Goal: Information Seeking & Learning: Learn about a topic

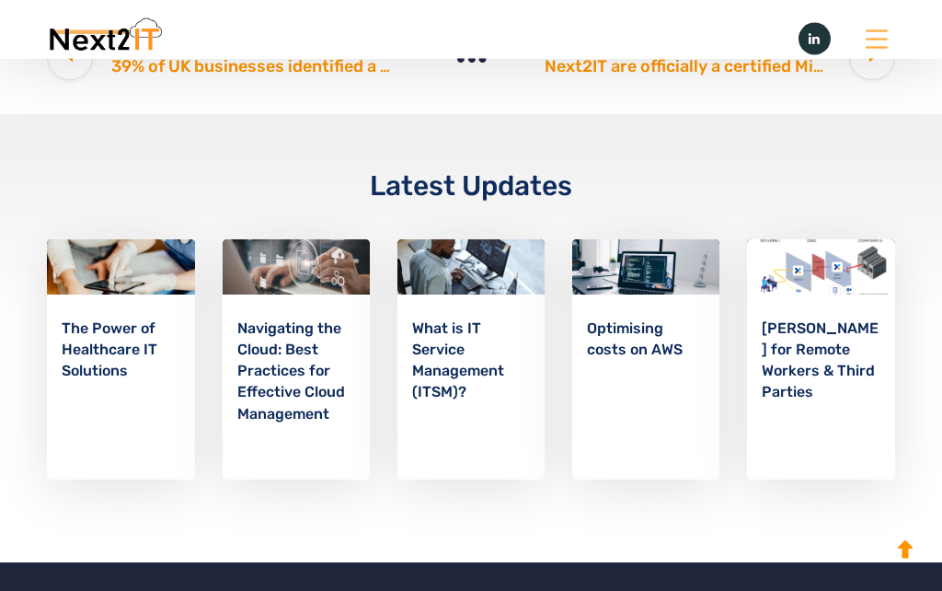
scroll to position [2747, 0]
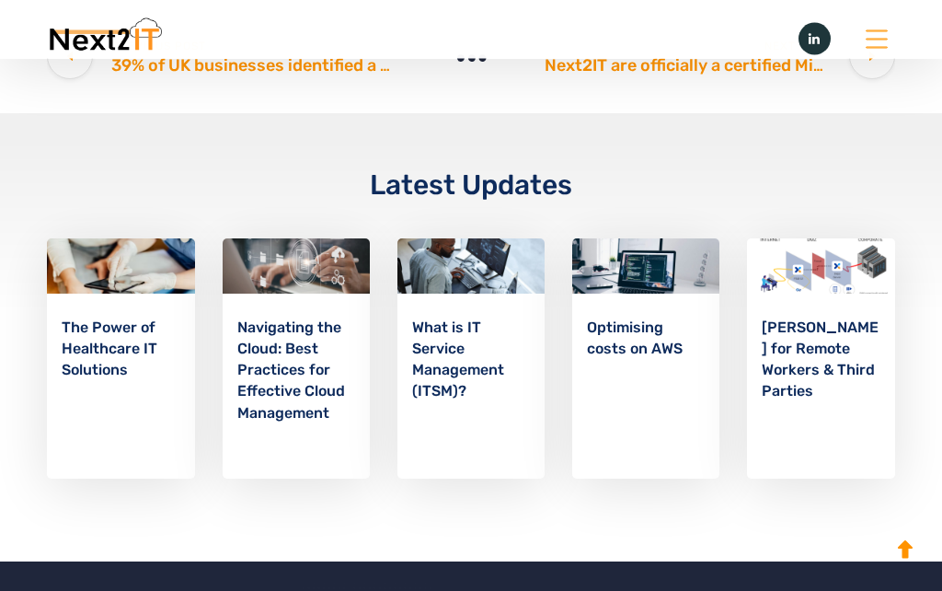
click at [84, 45] on img at bounding box center [104, 38] width 115 height 41
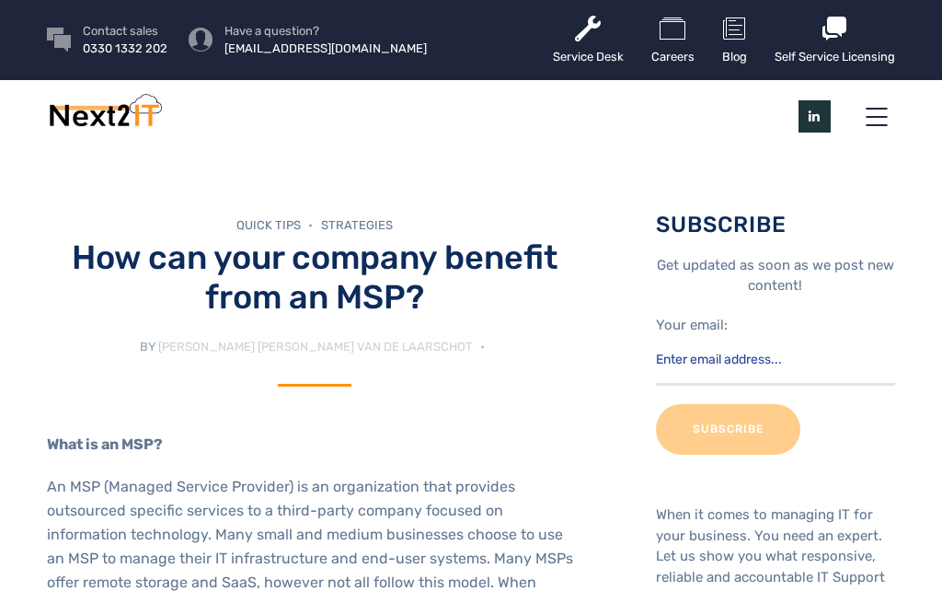
scroll to position [2580, 0]
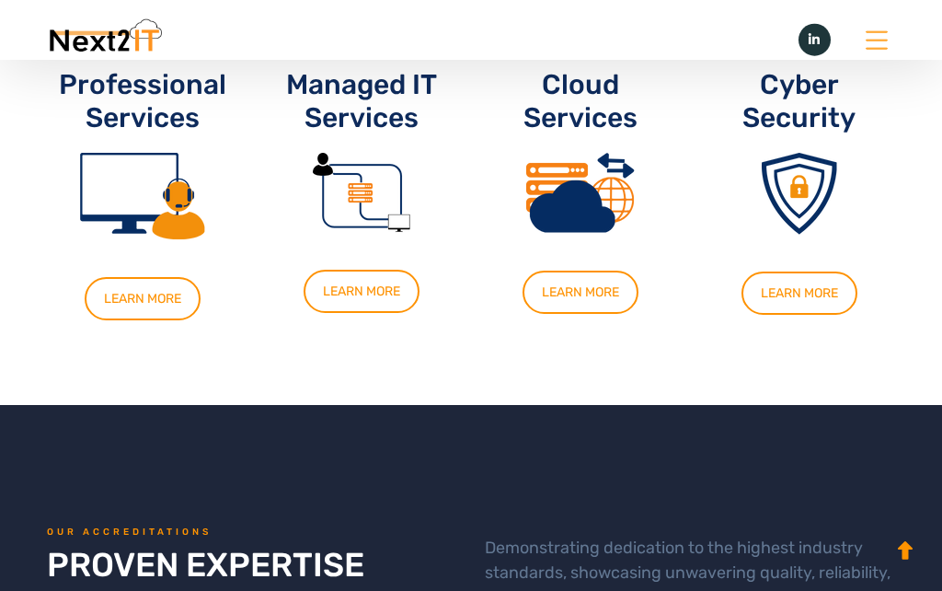
scroll to position [1366, 0]
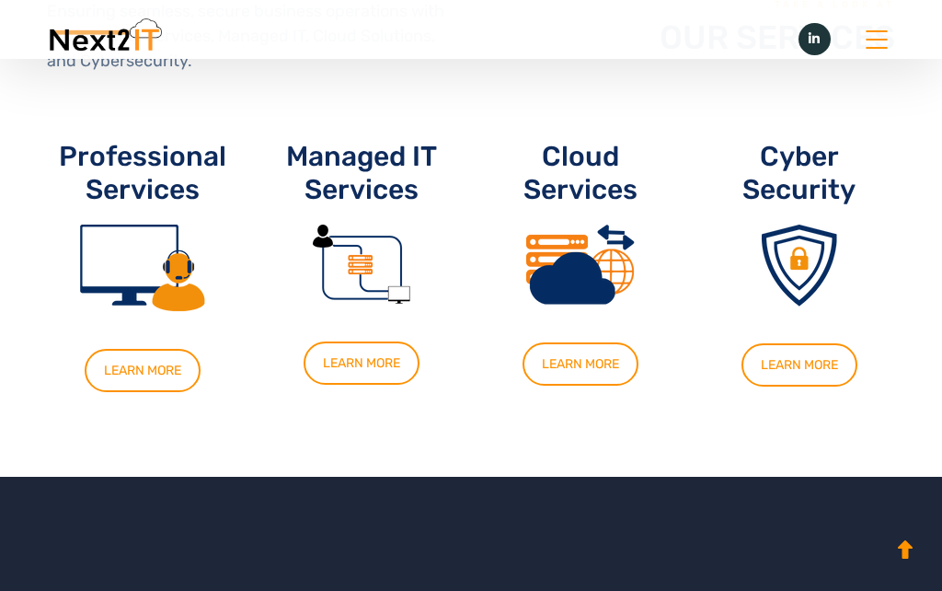
click at [344, 356] on link "LEARN MORE" at bounding box center [362, 362] width 116 height 43
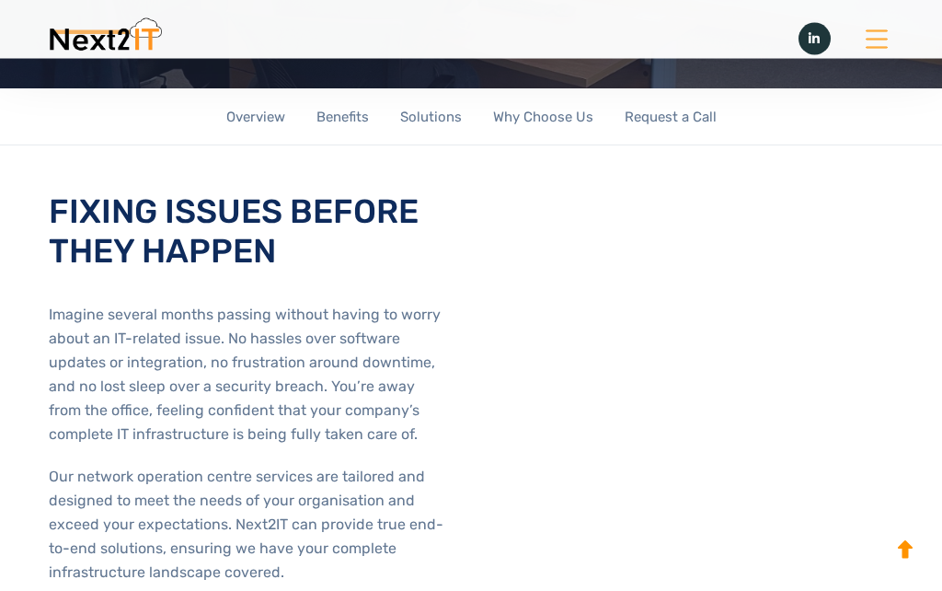
scroll to position [401, 0]
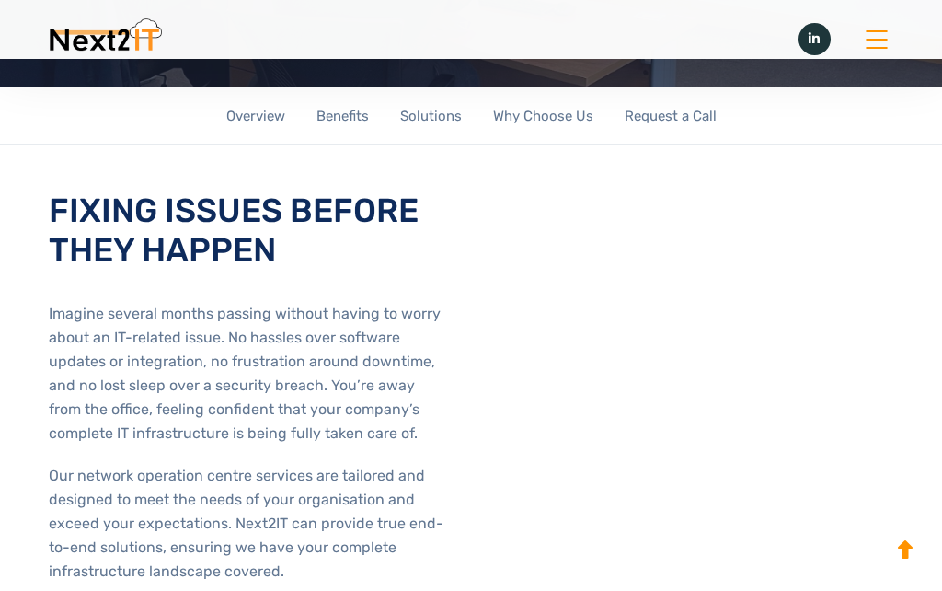
click at [568, 145] on link "Why Choose Us" at bounding box center [543, 116] width 100 height 58
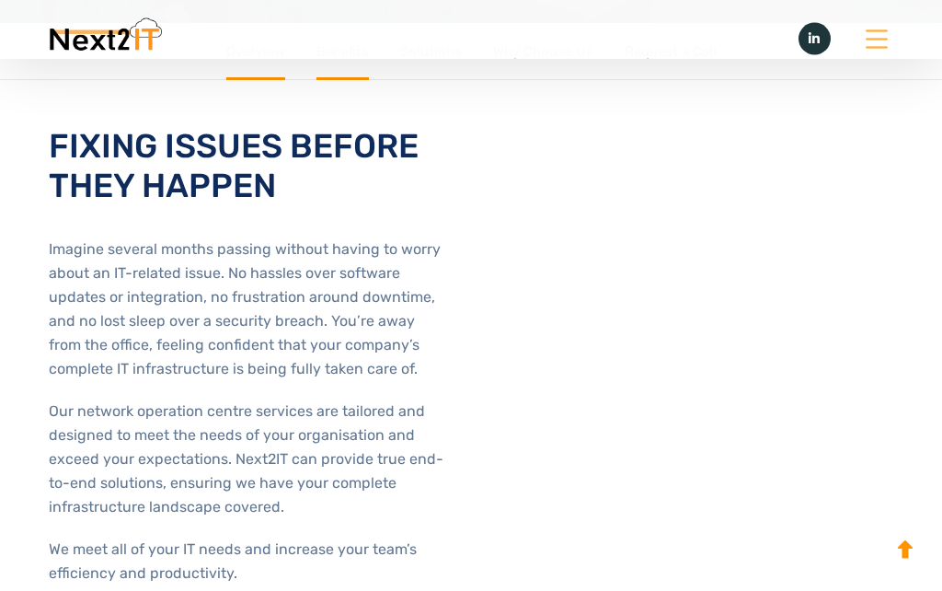
scroll to position [467, 0]
click at [680, 80] on link "Request a Call" at bounding box center [671, 51] width 92 height 58
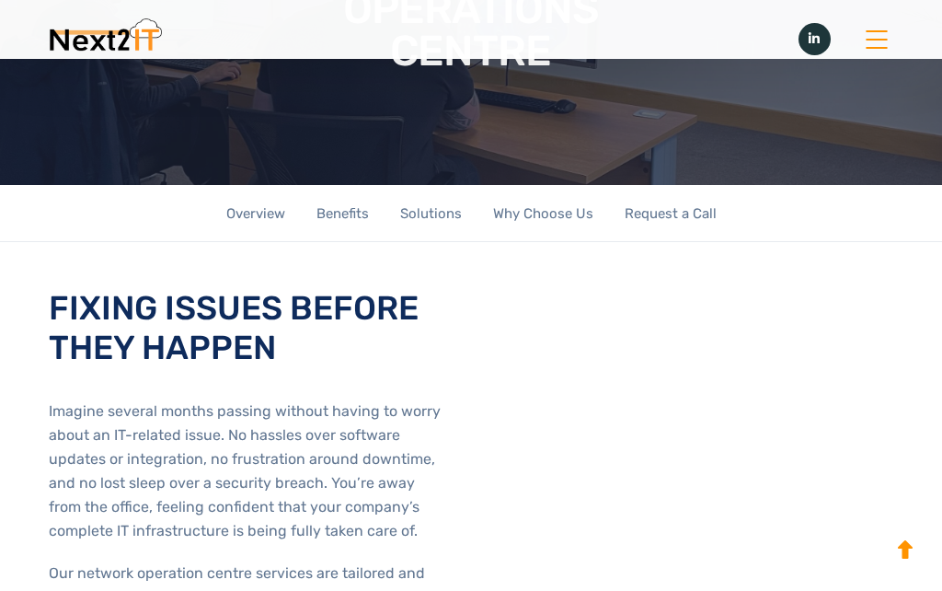
scroll to position [304, 0]
click at [566, 243] on link "Why Choose Us" at bounding box center [543, 214] width 100 height 58
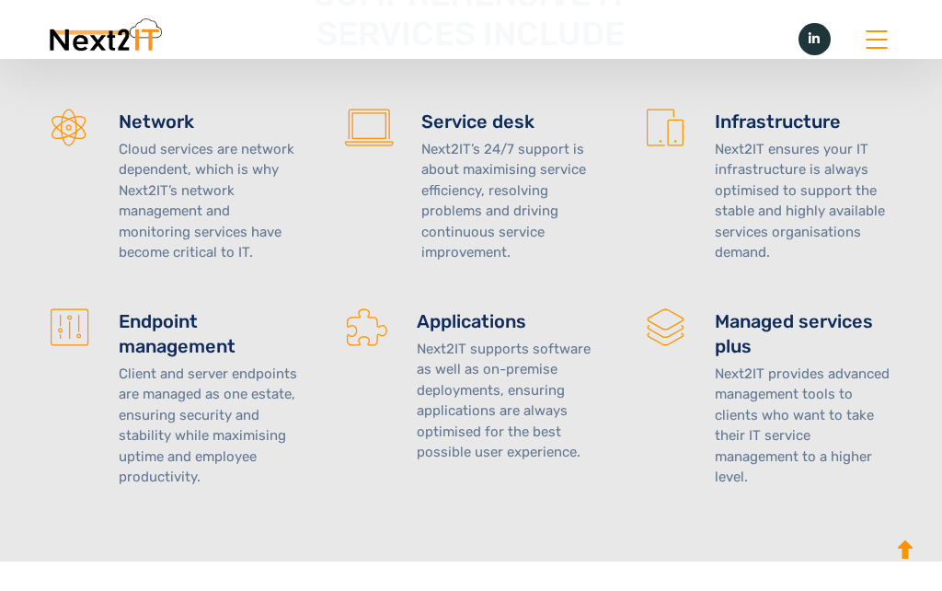
scroll to position [2243, 0]
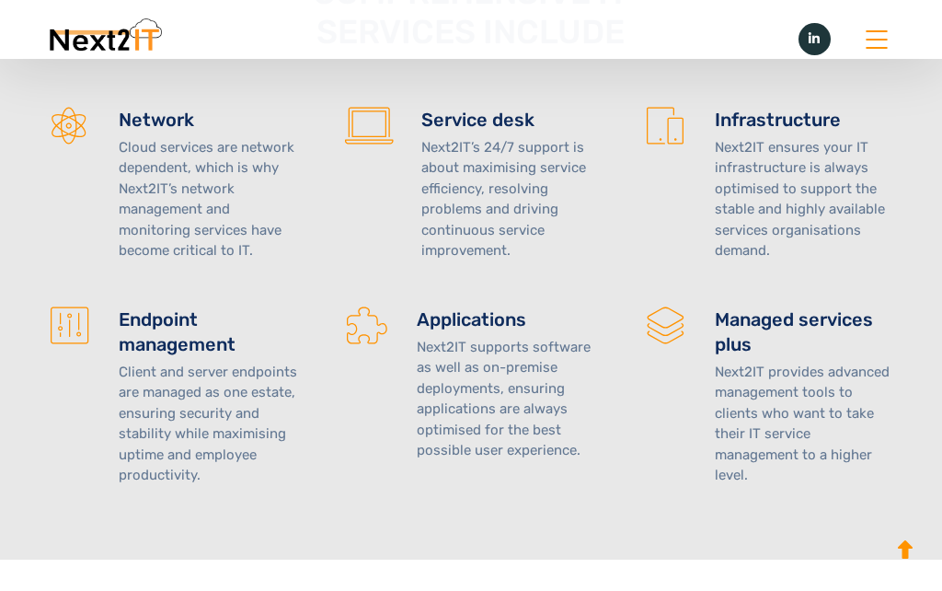
click at [492, 132] on h4 "Service desk" at bounding box center [509, 120] width 176 height 25
click at [490, 132] on h4 "Service desk" at bounding box center [509, 120] width 176 height 25
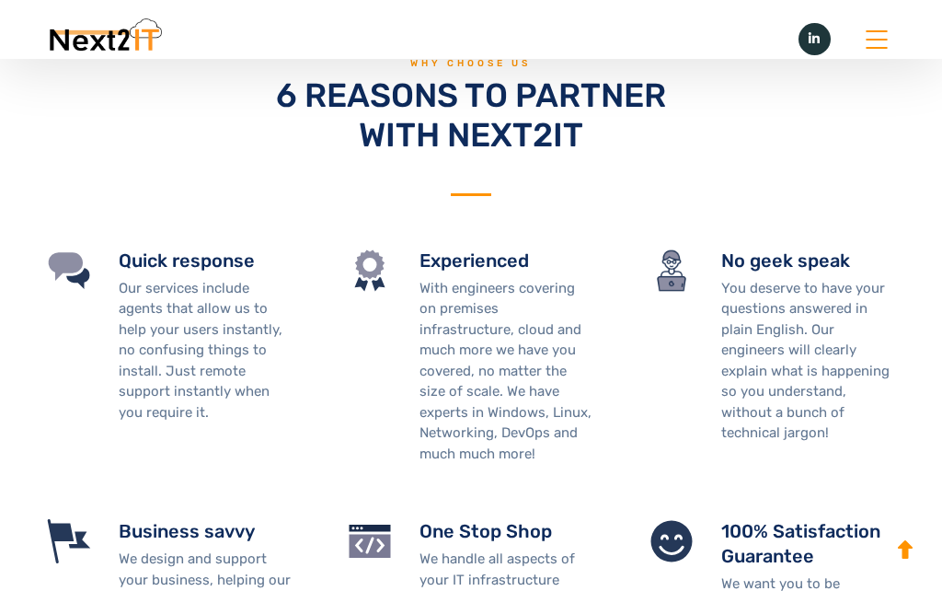
scroll to position [2817, 0]
click at [827, 274] on h4 "No geek speak" at bounding box center [808, 261] width 174 height 25
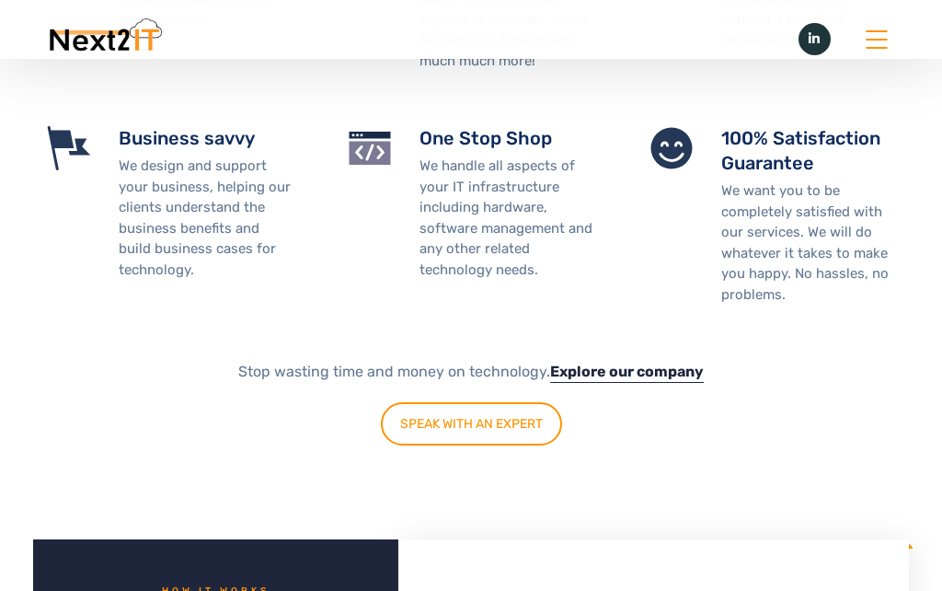
scroll to position [3306, 0]
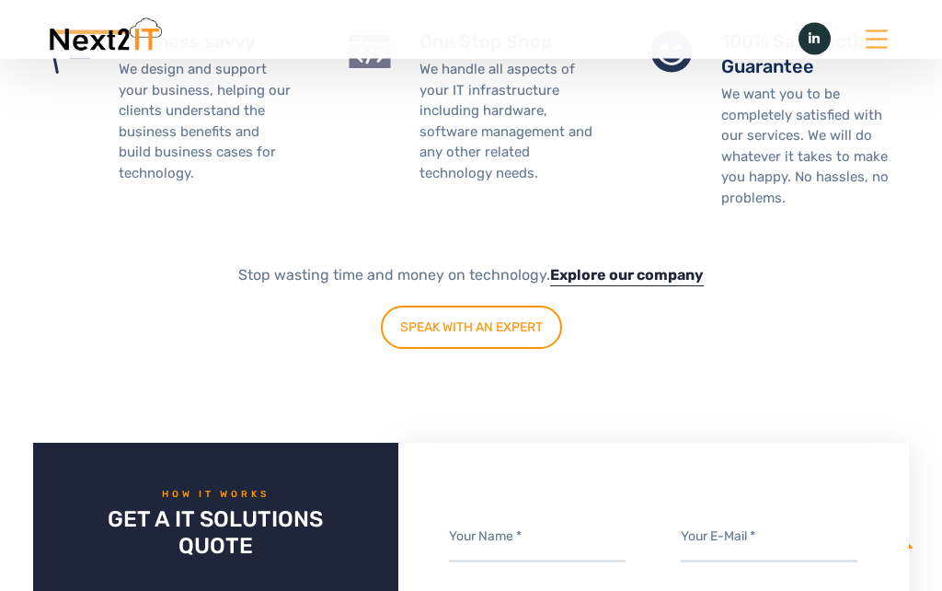
click at [499, 346] on link "SPEAK WITH AN EXPERT" at bounding box center [471, 327] width 181 height 43
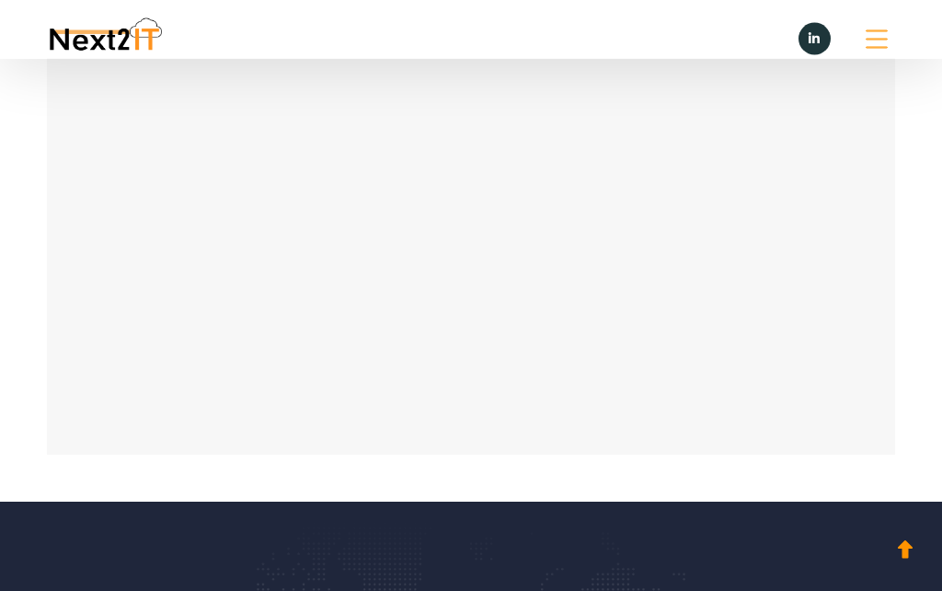
scroll to position [1573, 0]
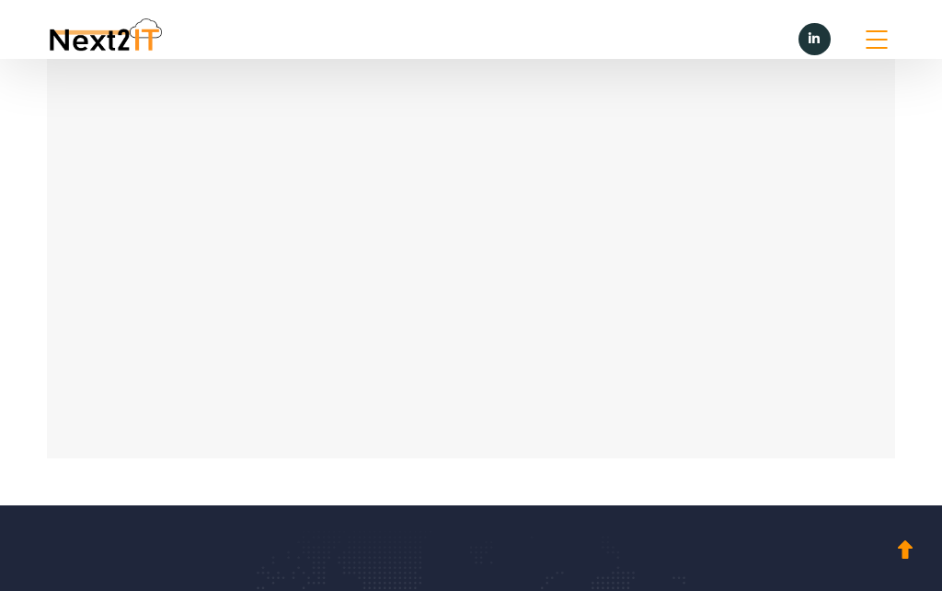
click at [885, 28] on link at bounding box center [876, 39] width 37 height 37
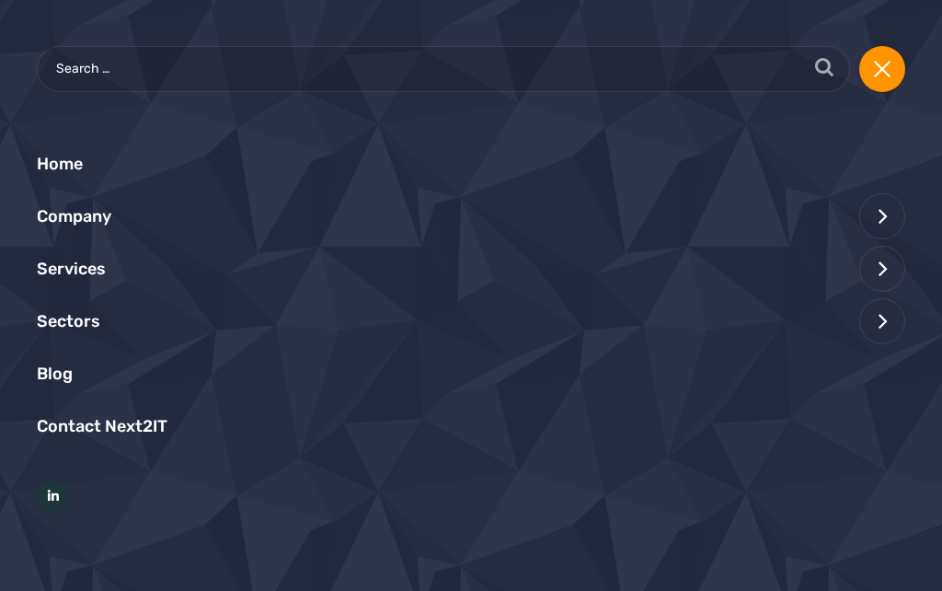
click at [808, 359] on li "Blog" at bounding box center [471, 374] width 868 height 52
click at [875, 269] on span at bounding box center [882, 269] width 46 height 46
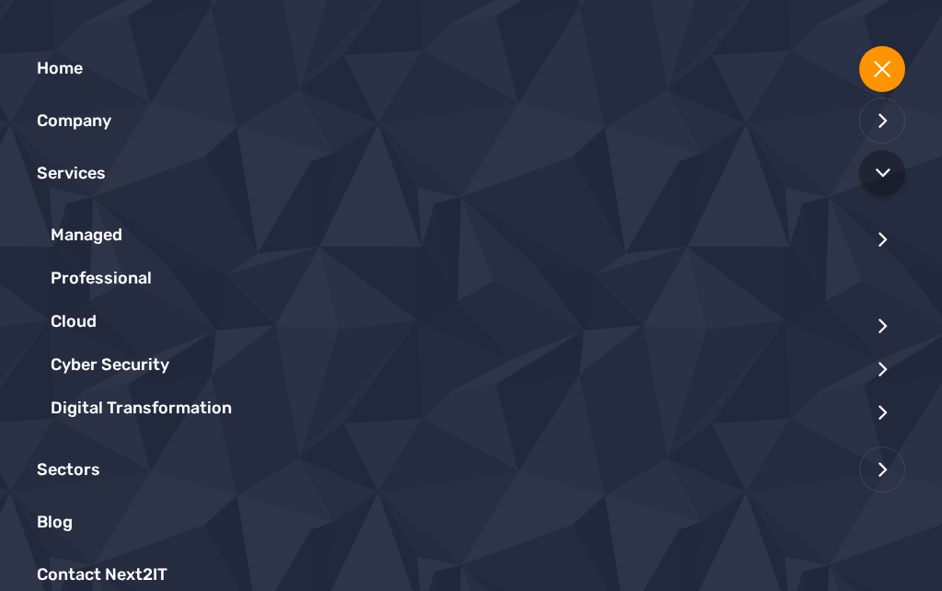
scroll to position [98, 0]
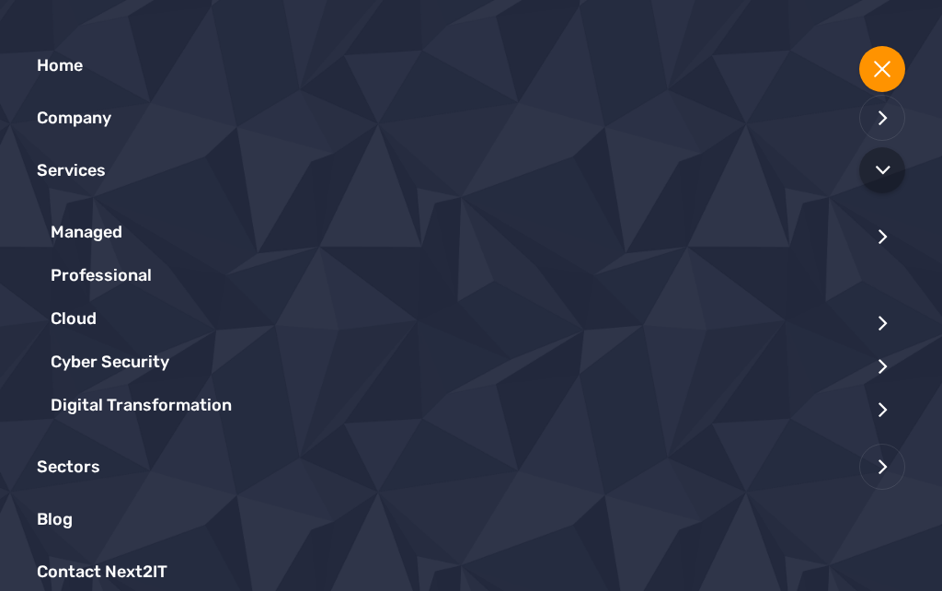
click at [622, 345] on li "Cyber Security Cyber Essentials Penetration Testing Vulnerability Scanning" at bounding box center [478, 361] width 855 height 43
click at [140, 358] on link "Cyber Security" at bounding box center [110, 361] width 119 height 43
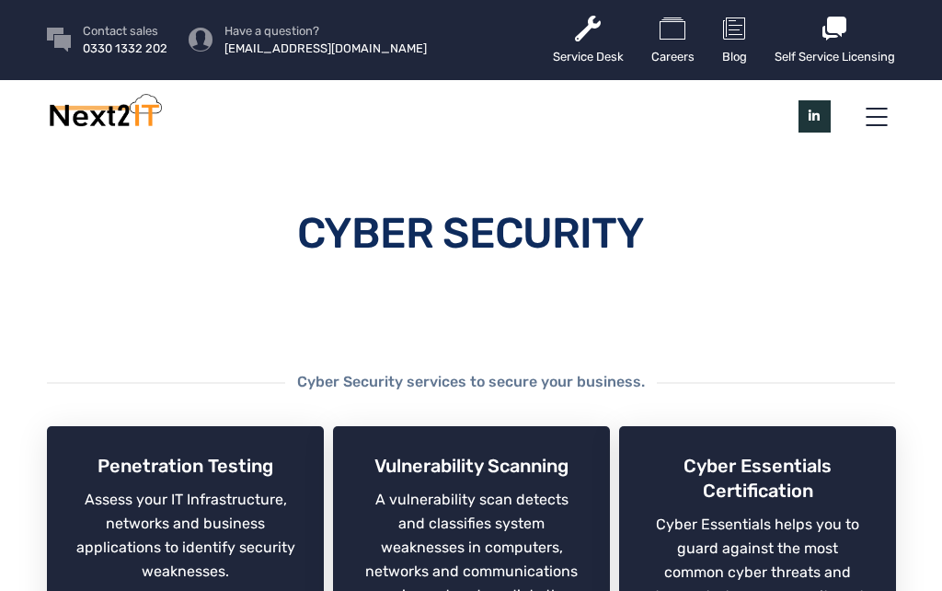
click at [587, 43] on link "Service Desk" at bounding box center [588, 40] width 71 height 80
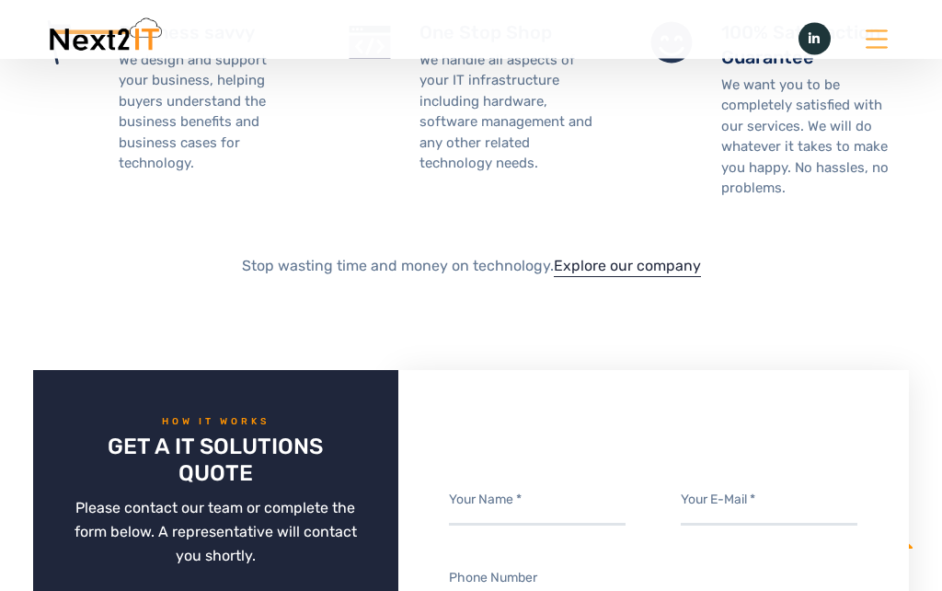
scroll to position [1400, 0]
click at [684, 257] on link "Explore our company" at bounding box center [627, 265] width 147 height 17
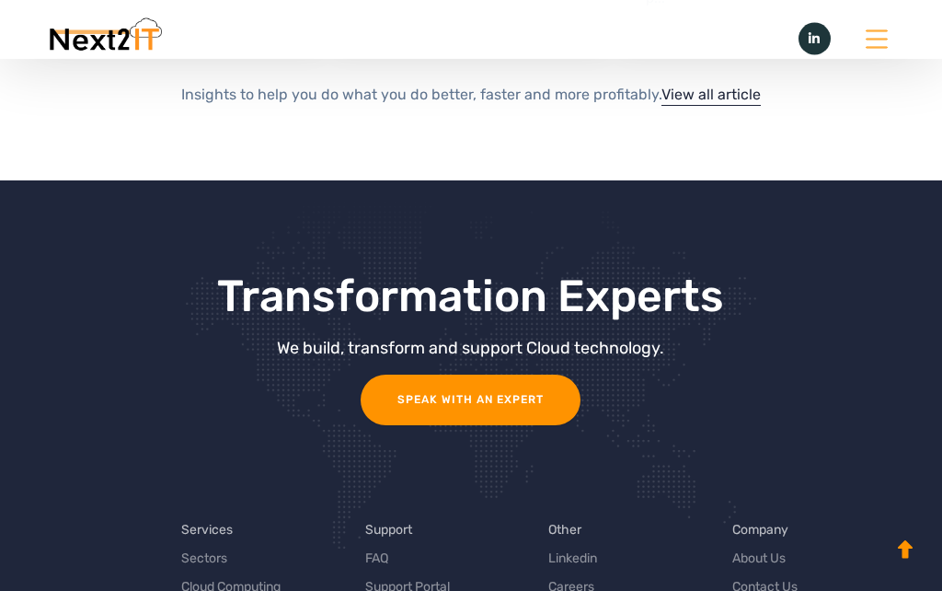
scroll to position [4070, 0]
click at [877, 44] on span at bounding box center [877, 44] width 0 height 0
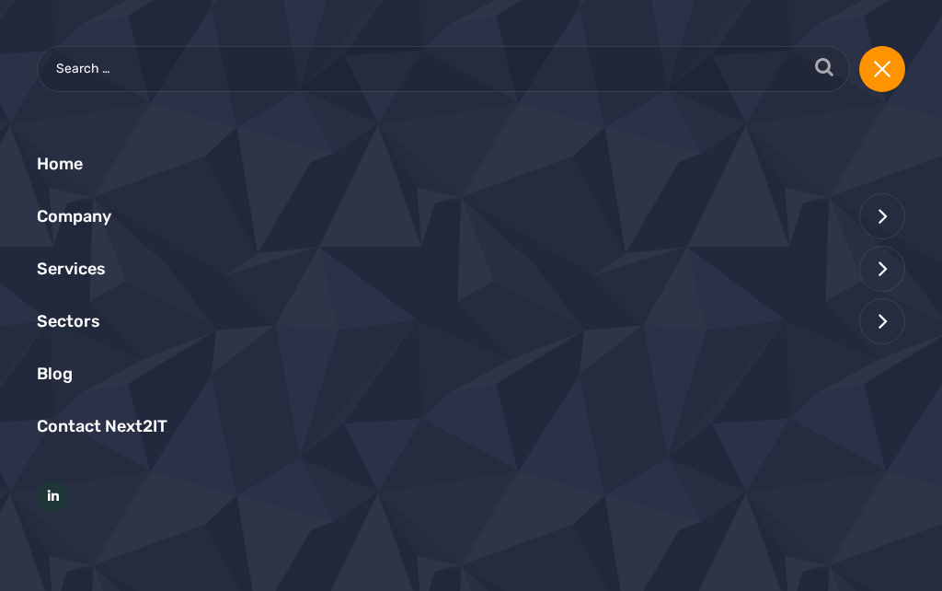
click at [762, 210] on li "Company About Next2IT Frequently Asked Questions Careers" at bounding box center [471, 216] width 868 height 52
click at [881, 208] on span at bounding box center [882, 216] width 46 height 46
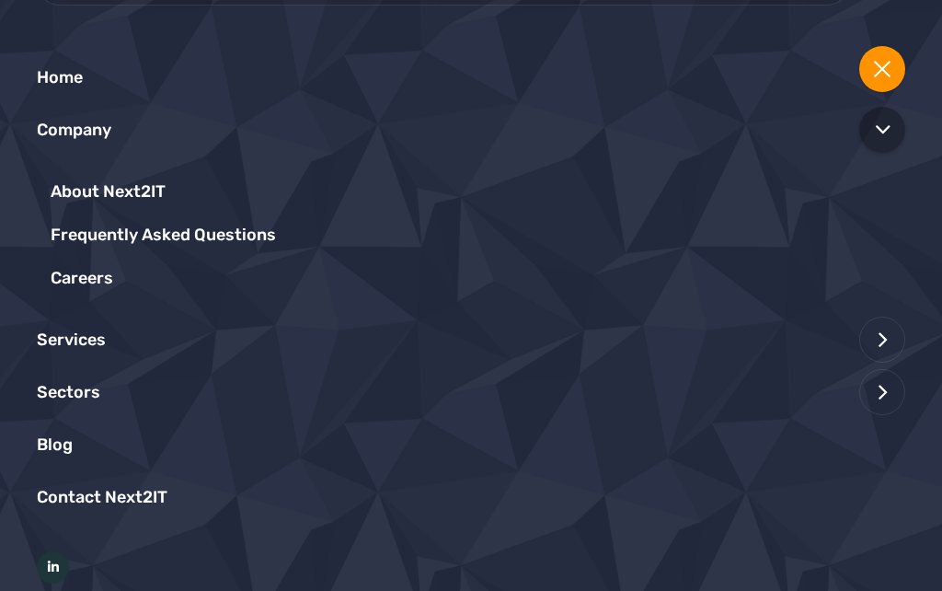
scroll to position [87, 0]
click at [774, 228] on li "Frequently Asked Questions" at bounding box center [478, 234] width 855 height 43
click at [213, 222] on link "Frequently Asked Questions" at bounding box center [163, 234] width 225 height 43
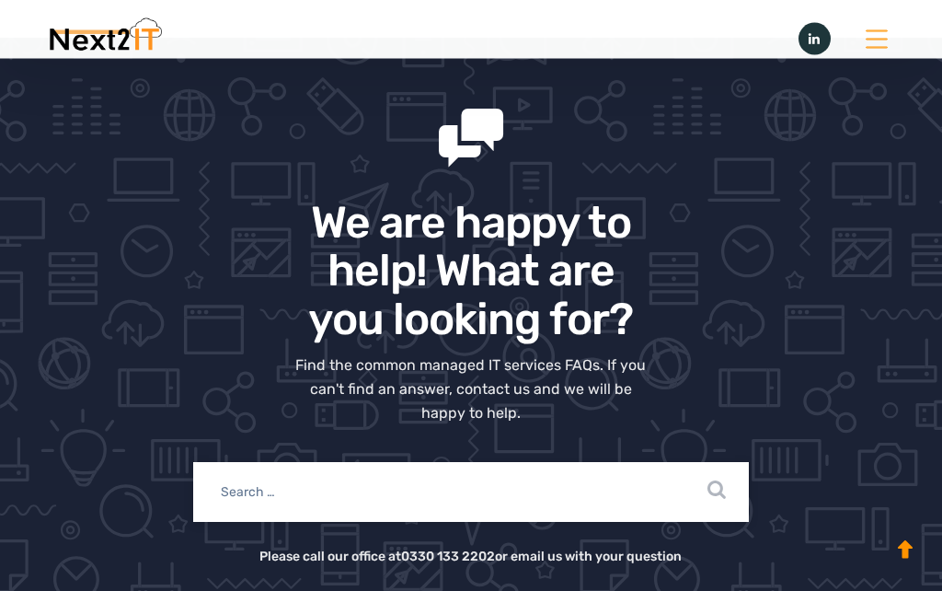
scroll to position [332, 0]
